Goal: Information Seeking & Learning: Learn about a topic

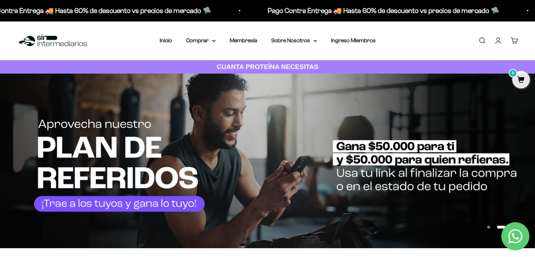
click at [484, 39] on link "Buscar" at bounding box center [482, 41] width 8 height 8
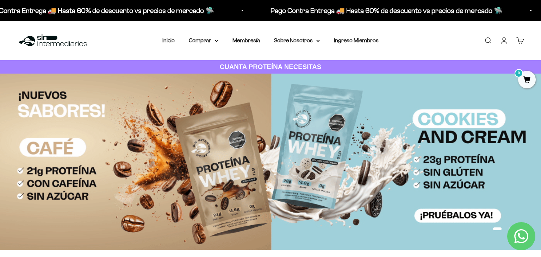
type input "t"
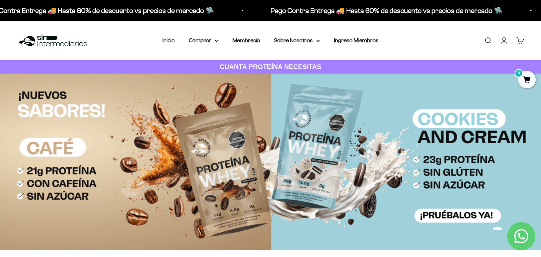
type input "v"
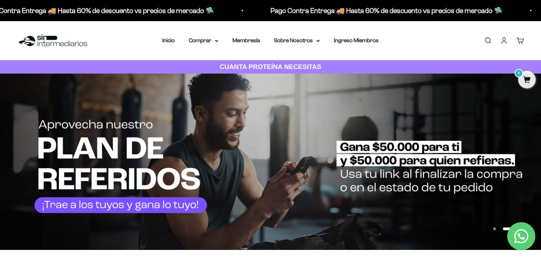
drag, startPoint x: 190, startPoint y: 67, endPoint x: 194, endPoint y: 106, distance: 39.6
click at [0, 0] on div at bounding box center [0, 0] width 0 height 0
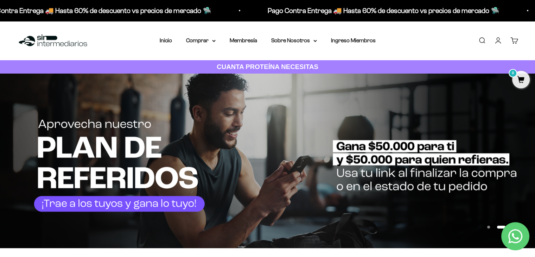
click at [198, 117] on img at bounding box center [267, 161] width 535 height 175
click at [168, 40] on link "Inicio" at bounding box center [166, 40] width 12 height 6
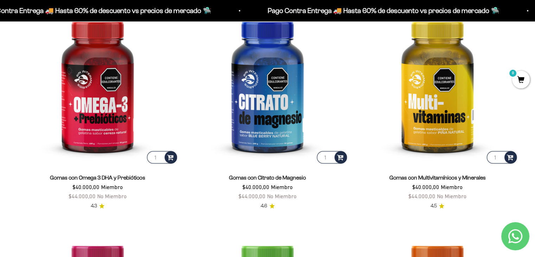
scroll to position [1056, 0]
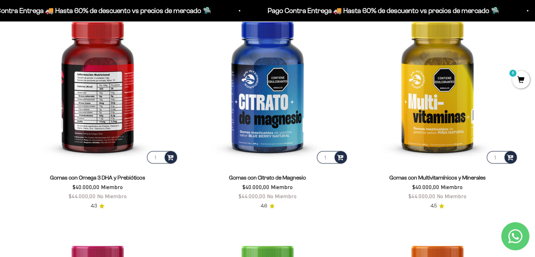
click at [100, 84] on img at bounding box center [98, 84] width 162 height 162
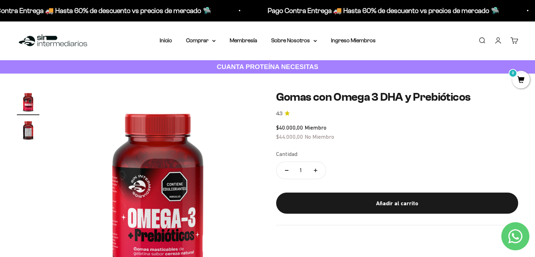
click at [31, 127] on img "Ir al artículo 2" at bounding box center [28, 130] width 23 height 23
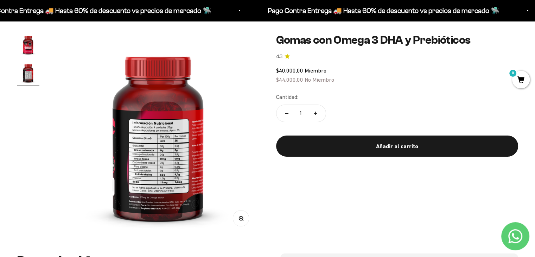
scroll to position [70, 0]
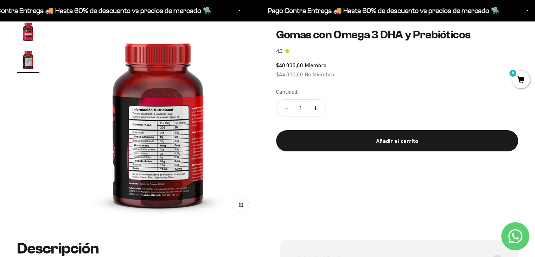
click at [176, 132] on img at bounding box center [158, 121] width 203 height 203
click at [240, 205] on icon "button" at bounding box center [241, 204] width 5 height 5
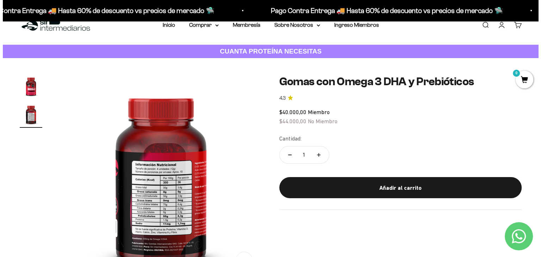
scroll to position [0, 0]
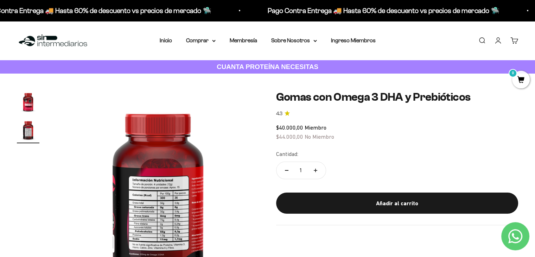
click at [480, 39] on link "Buscar" at bounding box center [482, 41] width 8 height 8
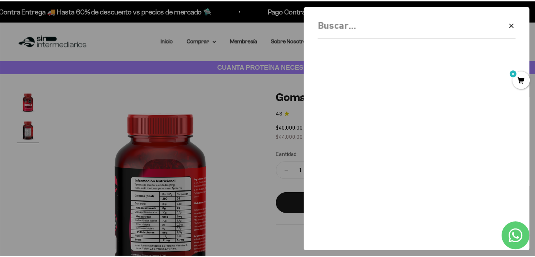
scroll to position [0, 214]
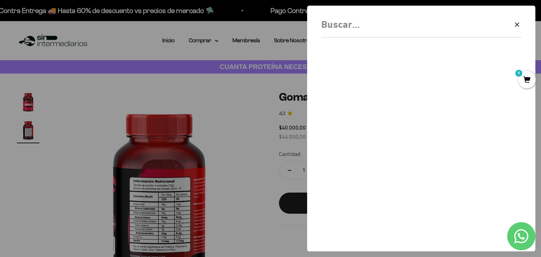
click at [348, 34] on div "Borrar Cerrar" at bounding box center [421, 27] width 200 height 21
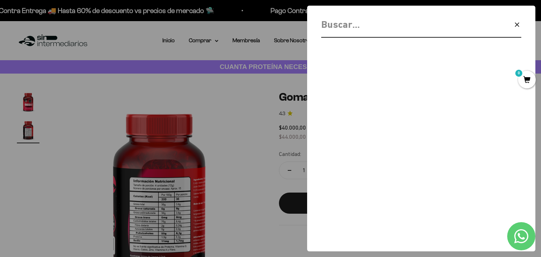
click at [376, 25] on input "Buscar" at bounding box center [403, 25] width 164 height 16
type input "greati"
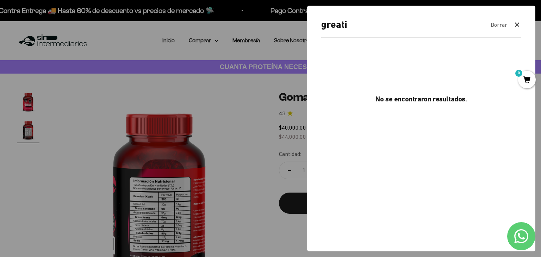
click at [95, 67] on div at bounding box center [270, 128] width 541 height 257
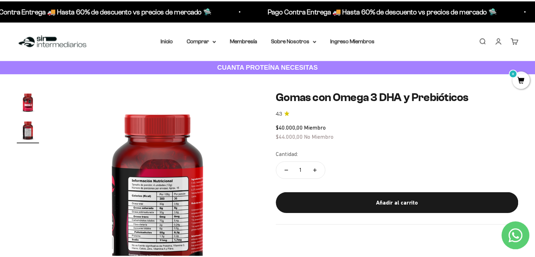
scroll to position [0, 211]
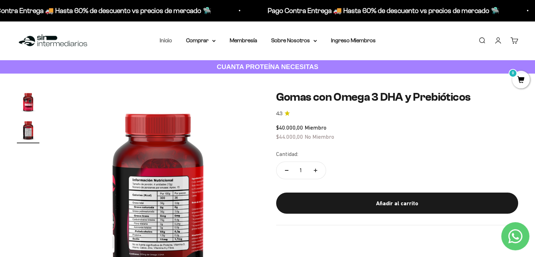
click at [168, 40] on link "Inicio" at bounding box center [166, 40] width 12 height 6
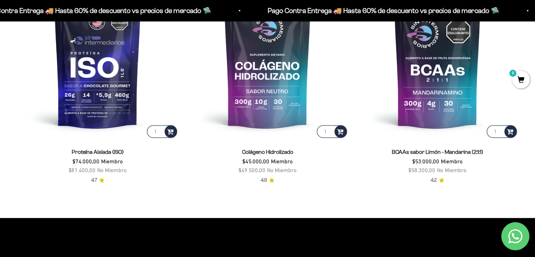
scroll to position [537, 0]
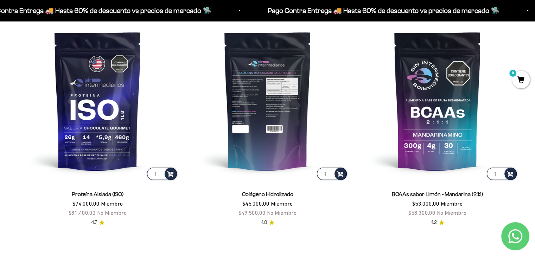
click at [287, 99] on img at bounding box center [268, 101] width 162 height 162
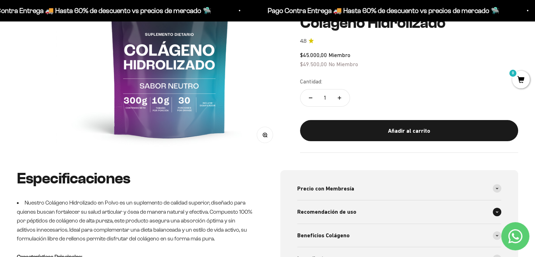
scroll to position [246, 0]
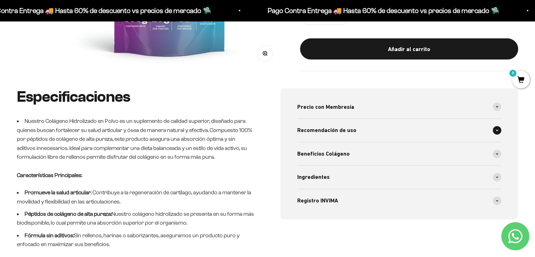
click at [332, 131] on span "Recomendación de uso" at bounding box center [326, 130] width 59 height 9
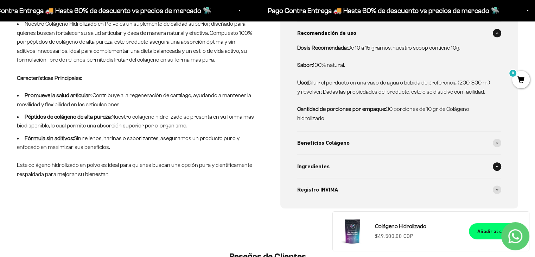
scroll to position [387, 0]
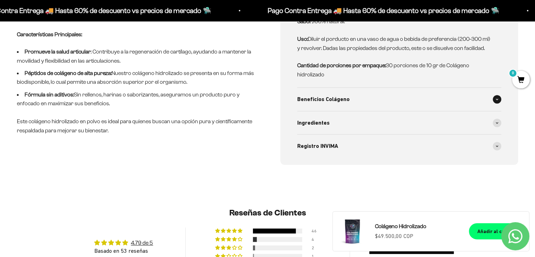
click at [330, 101] on span "Beneficios Colágeno" at bounding box center [323, 99] width 52 height 9
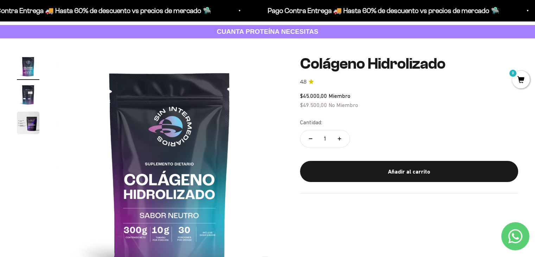
scroll to position [0, 0]
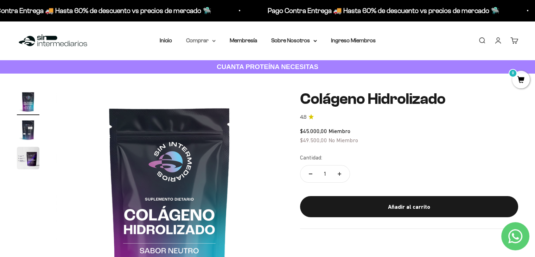
click at [198, 41] on summary "Comprar" at bounding box center [201, 40] width 30 height 9
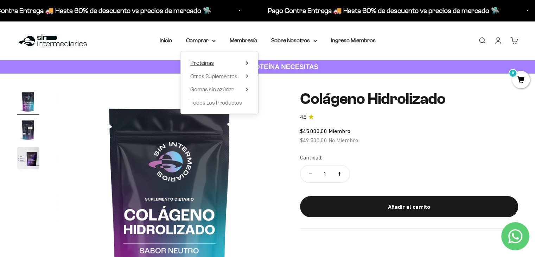
click at [210, 63] on span "Proteínas" at bounding box center [202, 63] width 24 height 6
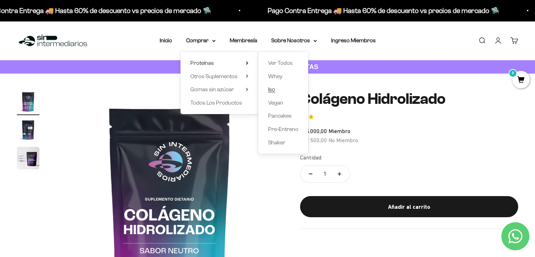
click at [274, 90] on span "Iso" at bounding box center [271, 89] width 7 height 6
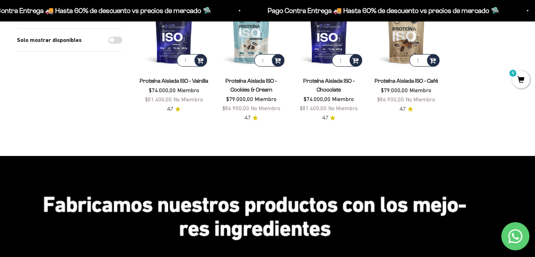
scroll to position [35, 0]
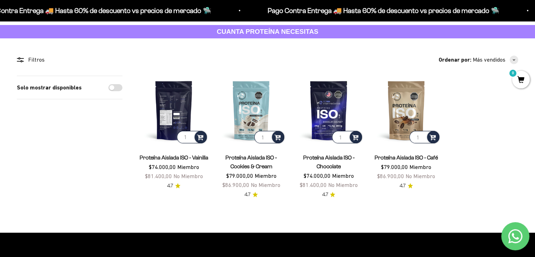
click at [173, 102] on img at bounding box center [173, 110] width 69 height 69
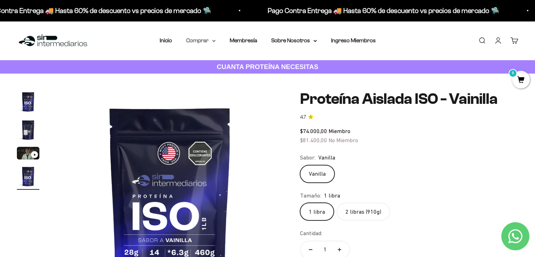
click at [198, 43] on summary "Comprar" at bounding box center [201, 40] width 30 height 9
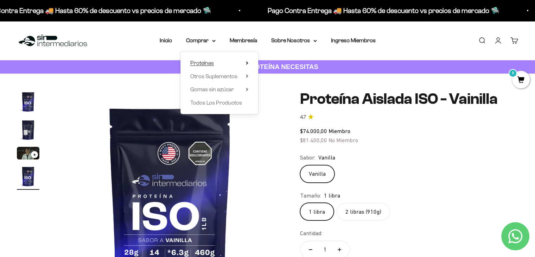
click at [208, 60] on span "Proteínas" at bounding box center [202, 63] width 24 height 6
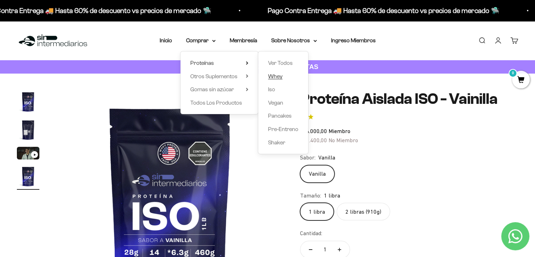
click at [280, 76] on span "Whey" at bounding box center [275, 76] width 14 height 6
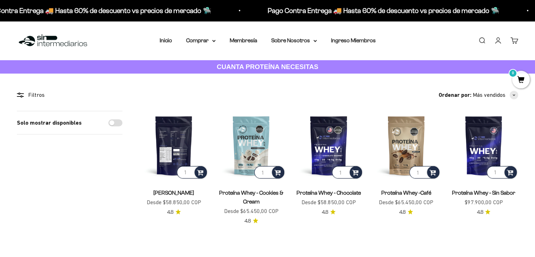
click at [170, 152] on img at bounding box center [173, 145] width 69 height 69
click at [166, 141] on img at bounding box center [173, 145] width 69 height 69
click at [169, 140] on img at bounding box center [173, 145] width 69 height 69
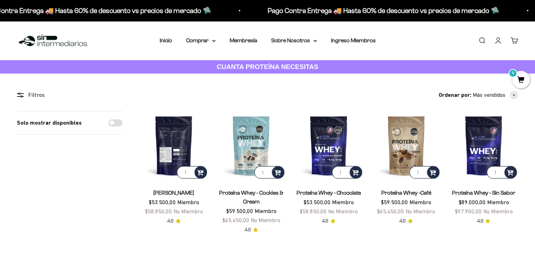
click at [170, 148] on img at bounding box center [173, 145] width 69 height 69
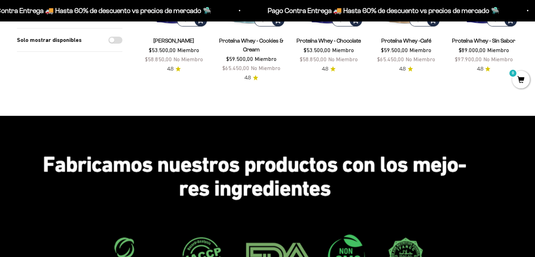
scroll to position [211, 0]
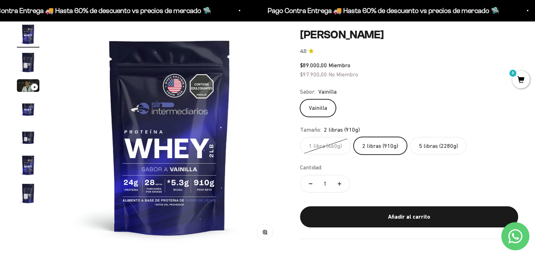
scroll to position [70, 0]
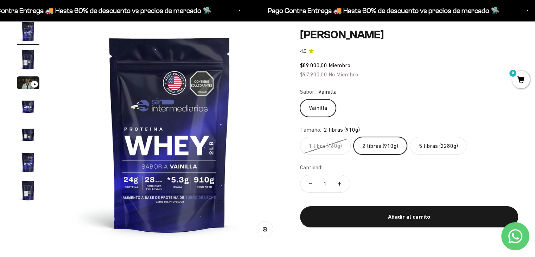
click at [27, 79] on img "Ir al artículo 3" at bounding box center [28, 82] width 23 height 13
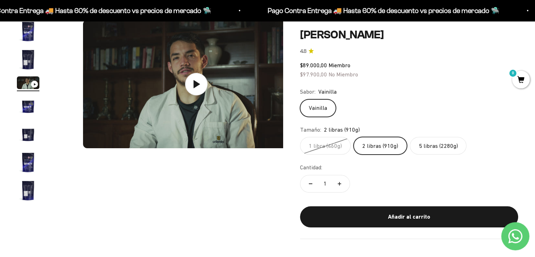
scroll to position [0, 471]
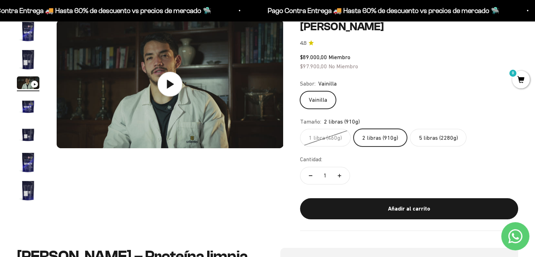
click at [170, 82] on icon at bounding box center [170, 84] width 7 height 9
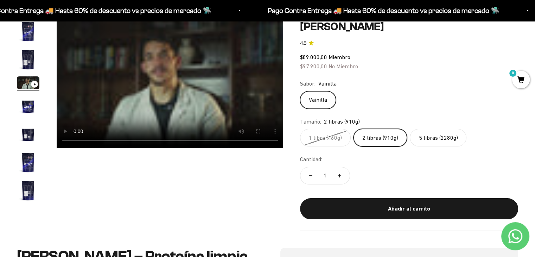
scroll to position [0, 0]
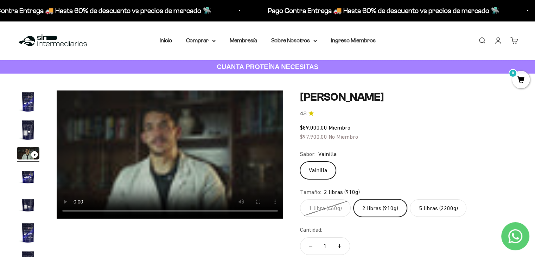
click at [169, 150] on video "Proteína Whey - Vainilla" at bounding box center [170, 154] width 227 height 128
click at [160, 127] on video "Proteína Whey - Vainilla" at bounding box center [170, 154] width 227 height 128
click at [171, 143] on video "Proteína Whey - Vainilla" at bounding box center [170, 154] width 227 height 128
click at [171, 153] on video "Proteína Whey - Vainilla" at bounding box center [170, 154] width 227 height 128
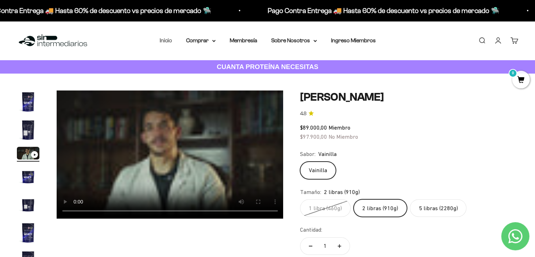
click at [169, 42] on link "Inicio" at bounding box center [166, 40] width 12 height 6
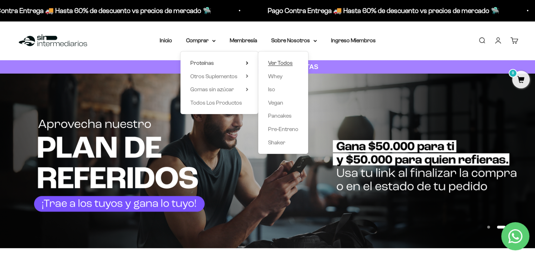
click at [274, 64] on span "Ver Todos" at bounding box center [280, 63] width 25 height 6
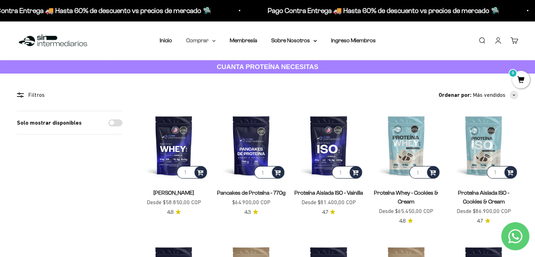
click at [196, 41] on summary "Comprar" at bounding box center [201, 40] width 30 height 9
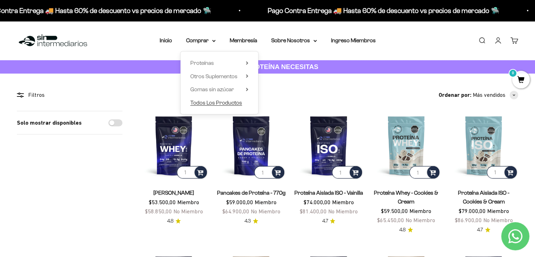
click at [219, 102] on span "Todos Los Productos" at bounding box center [216, 103] width 52 height 6
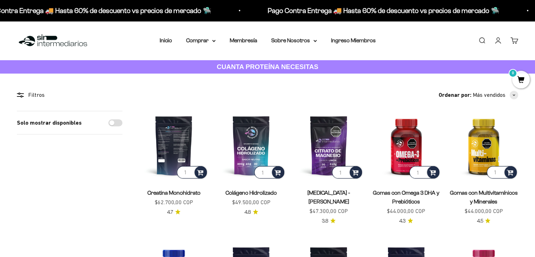
click at [170, 146] on img at bounding box center [173, 145] width 69 height 69
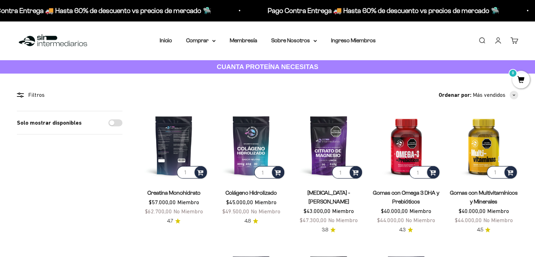
click at [173, 146] on img at bounding box center [173, 145] width 69 height 69
click at [165, 137] on img at bounding box center [173, 145] width 69 height 69
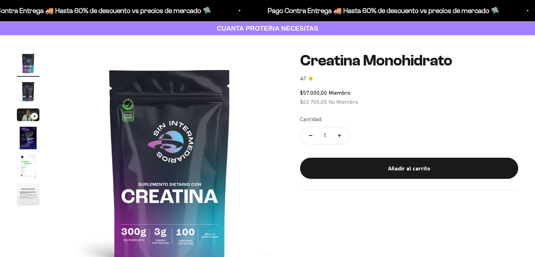
scroll to position [70, 0]
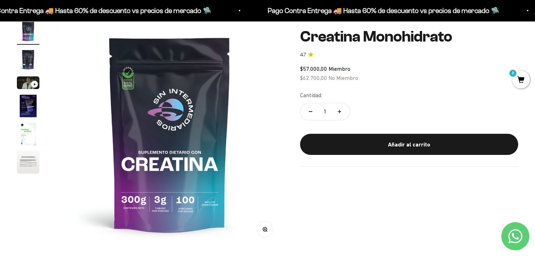
click at [24, 82] on img "Ir al artículo 3" at bounding box center [28, 82] width 23 height 13
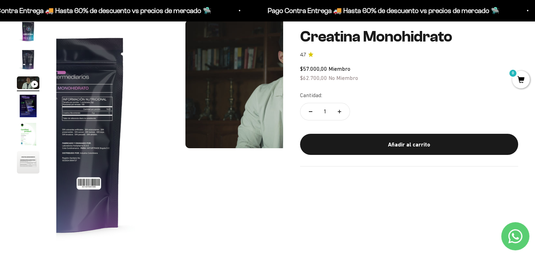
scroll to position [0, 471]
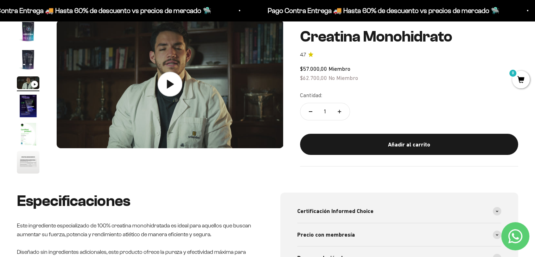
click at [175, 87] on icon at bounding box center [170, 84] width 25 height 25
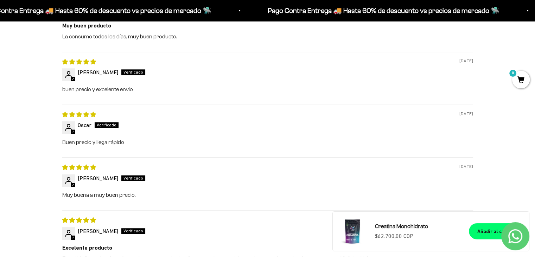
scroll to position [774, 0]
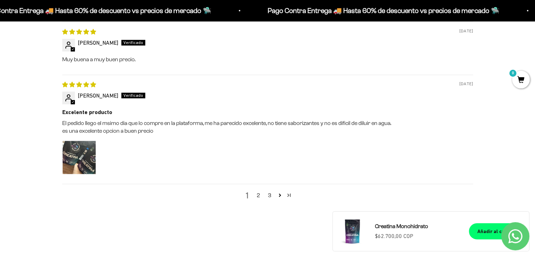
click at [288, 194] on link "Page 45" at bounding box center [289, 194] width 9 height 9
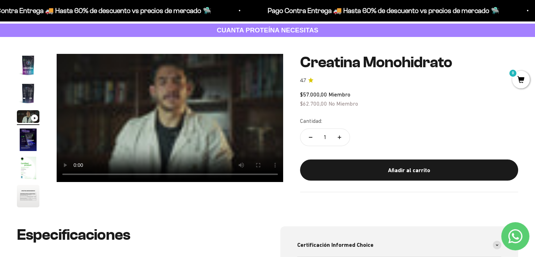
scroll to position [29, 0]
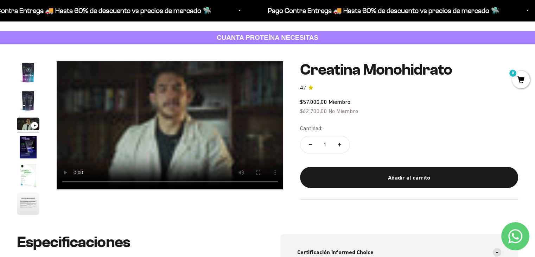
click at [144, 117] on video "Creatina Monohidrato" at bounding box center [170, 125] width 227 height 128
